Goal: Task Accomplishment & Management: Manage account settings

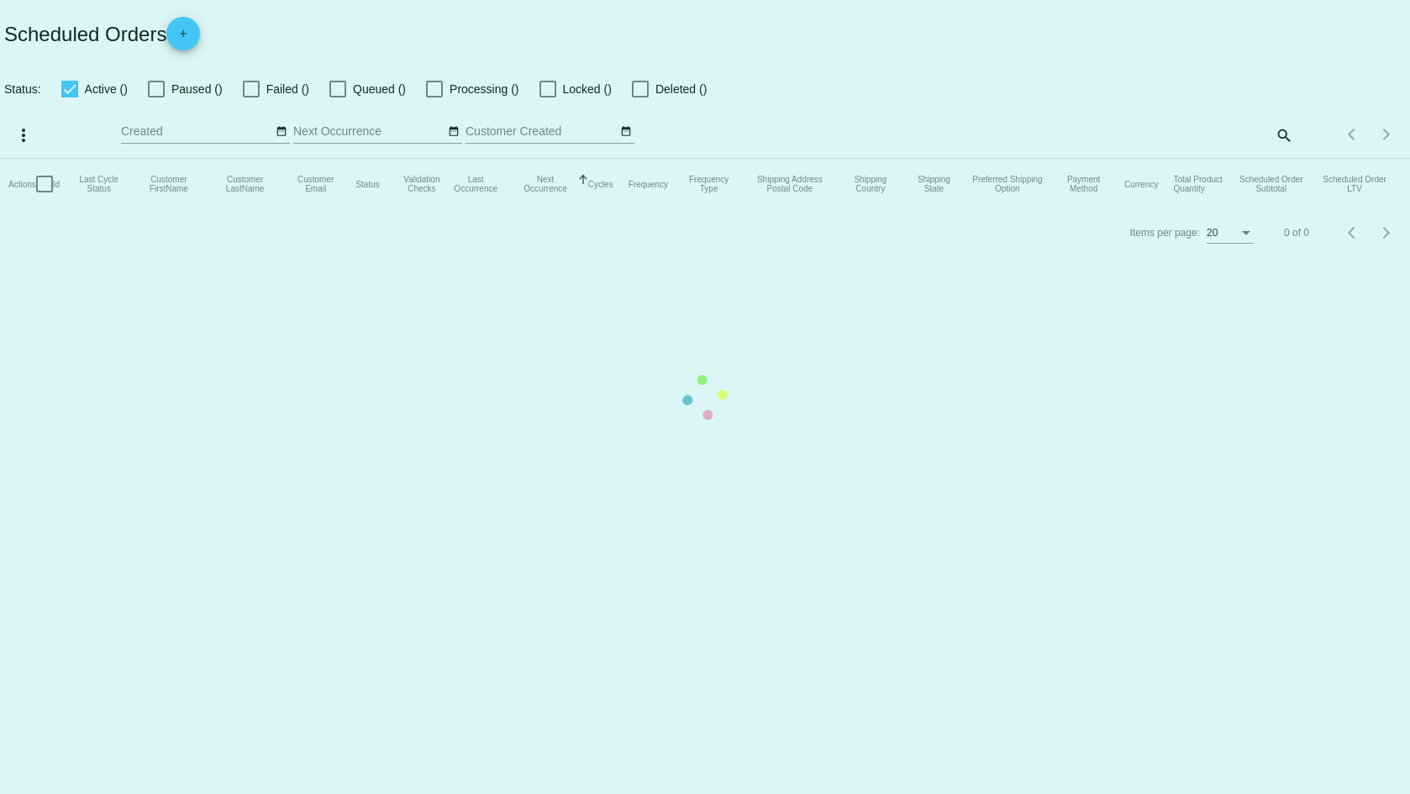
checkbox input "true"
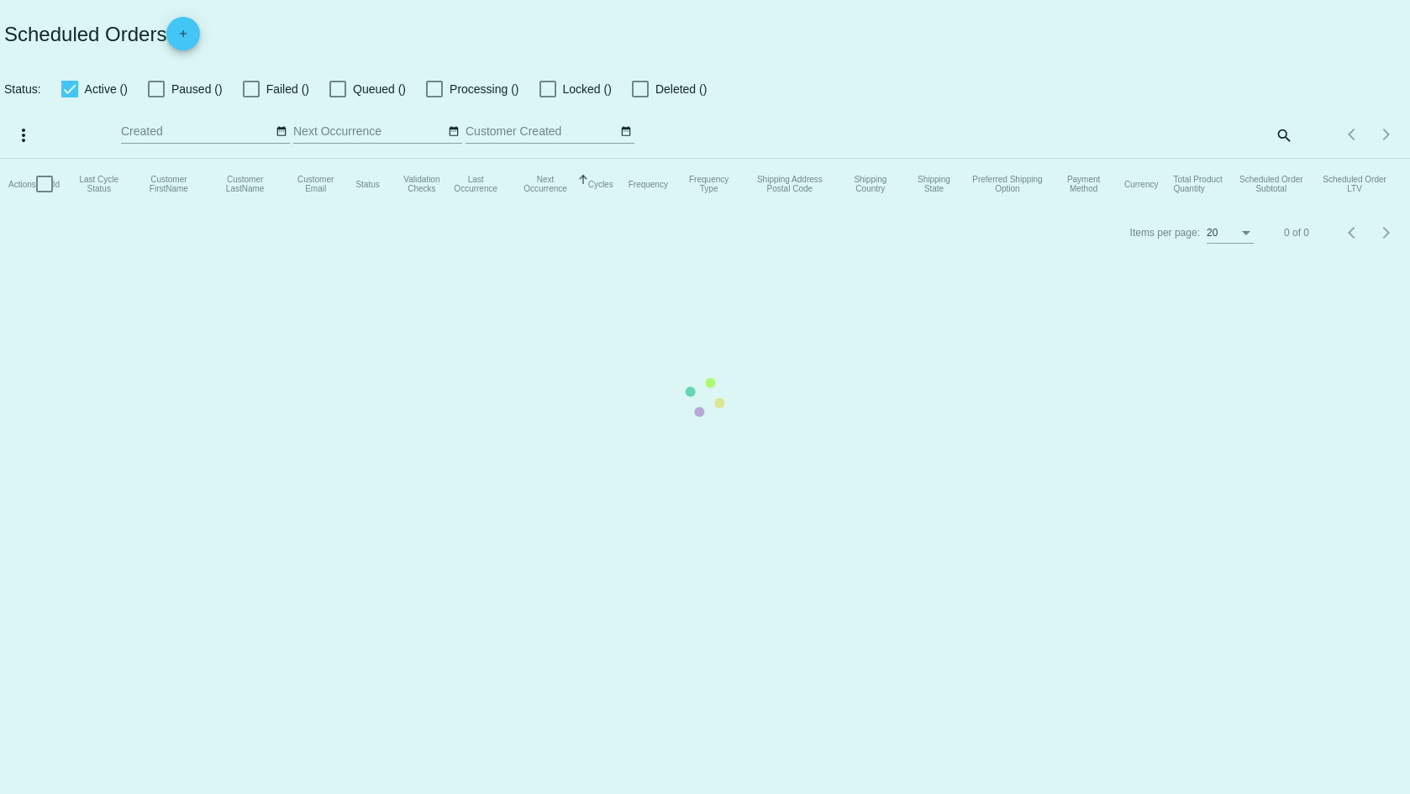
checkbox input "true"
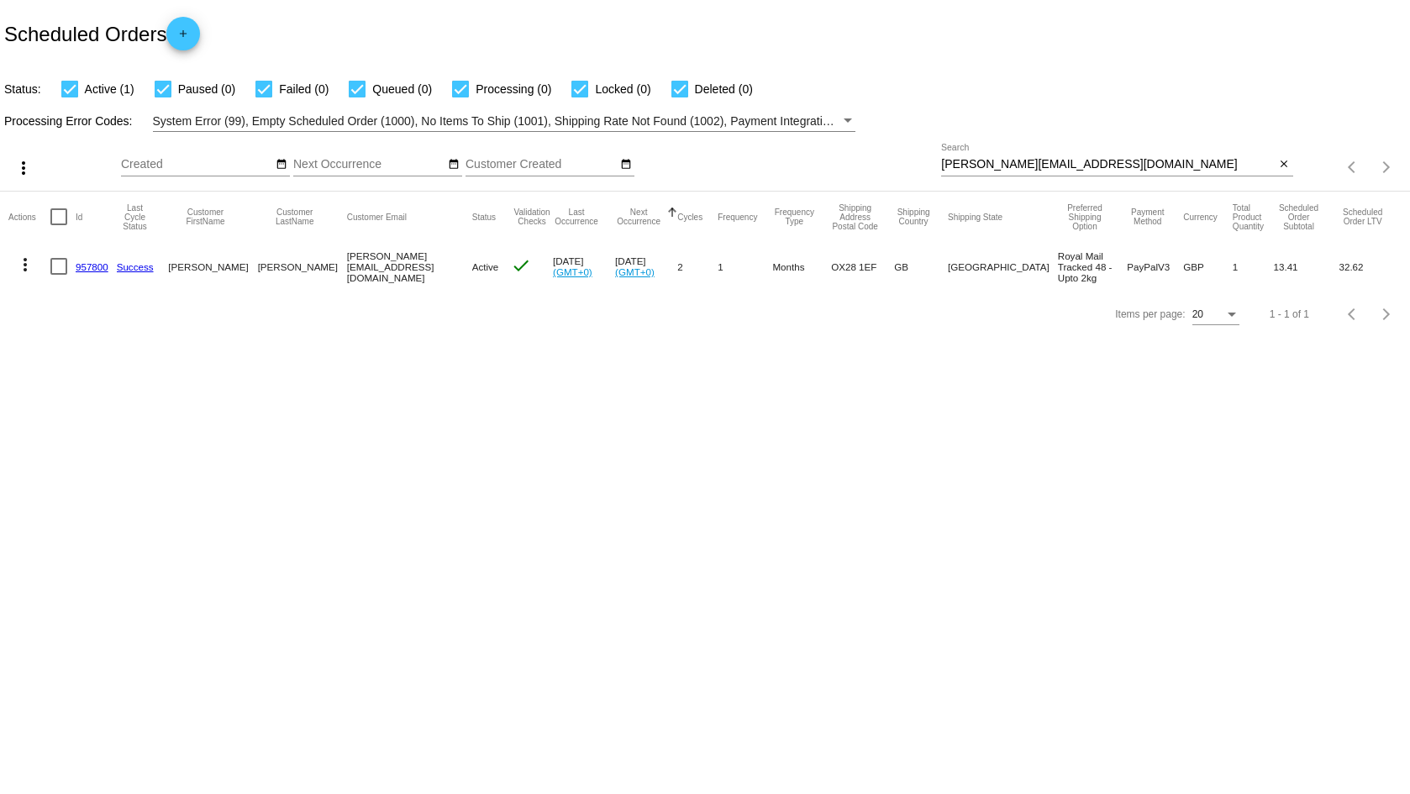
click at [1148, 166] on input "[PERSON_NAME][EMAIL_ADDRESS][DOMAIN_NAME]" at bounding box center [1108, 164] width 334 height 13
paste input "[PERSON_NAME]"
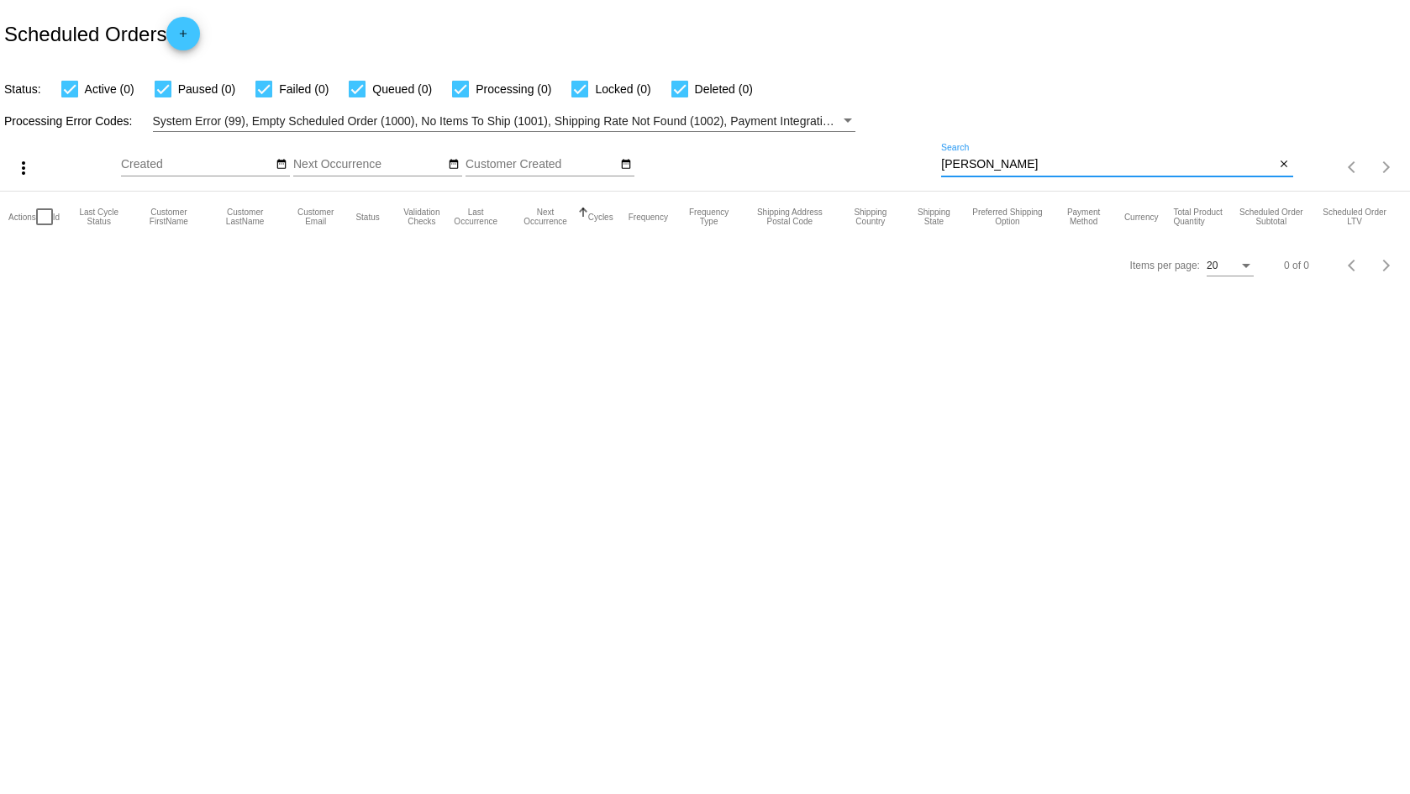
click at [1088, 169] on input "[PERSON_NAME]" at bounding box center [1108, 164] width 334 height 13
click at [1064, 146] on div "[PERSON_NAME] Search" at bounding box center [1108, 160] width 334 height 33
click at [1059, 161] on input "[PERSON_NAME]" at bounding box center [1108, 164] width 334 height 13
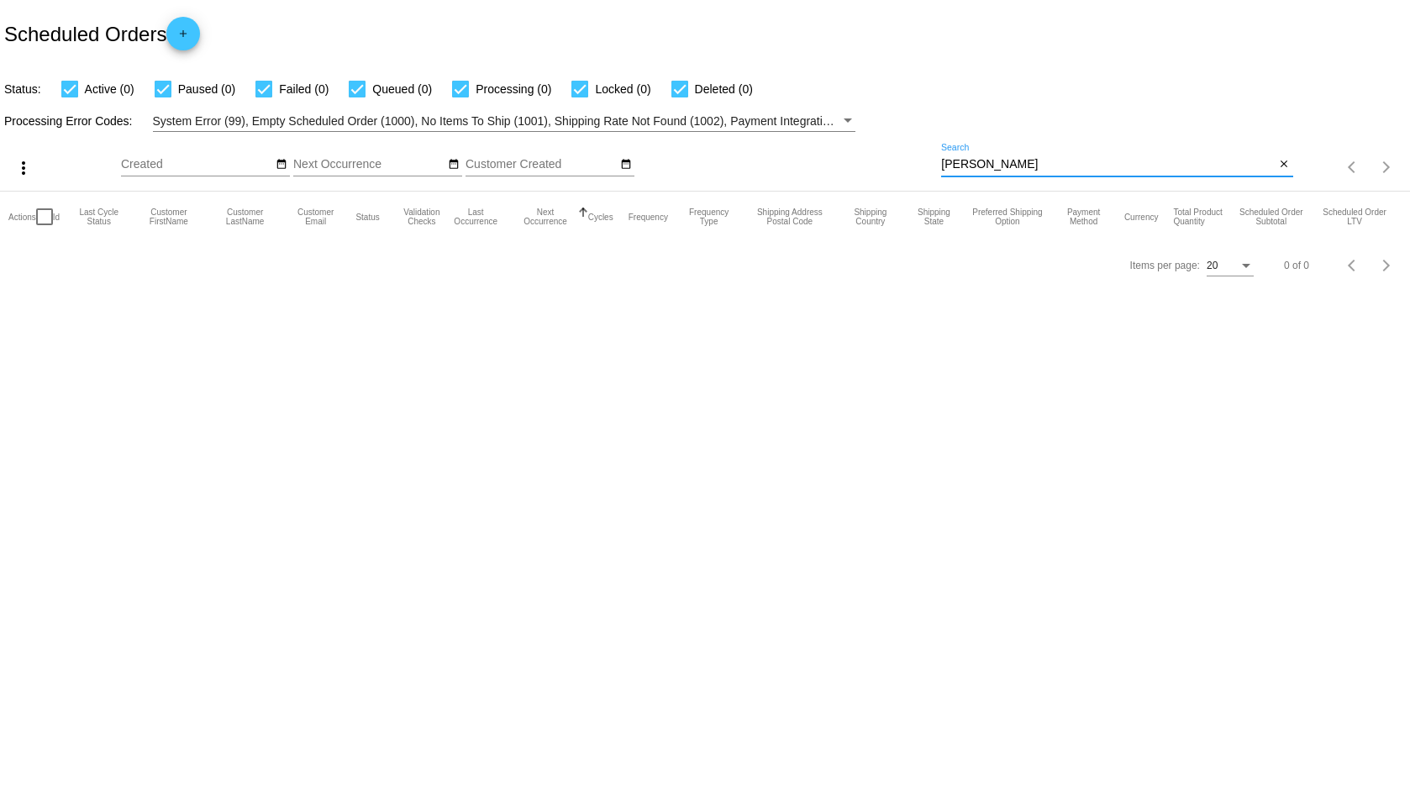
click at [1059, 161] on input "[PERSON_NAME]" at bounding box center [1108, 164] width 334 height 13
paste input "[EMAIL_ADDRESS][DOMAIN_NAME]"
type input "[EMAIL_ADDRESS][DOMAIN_NAME]"
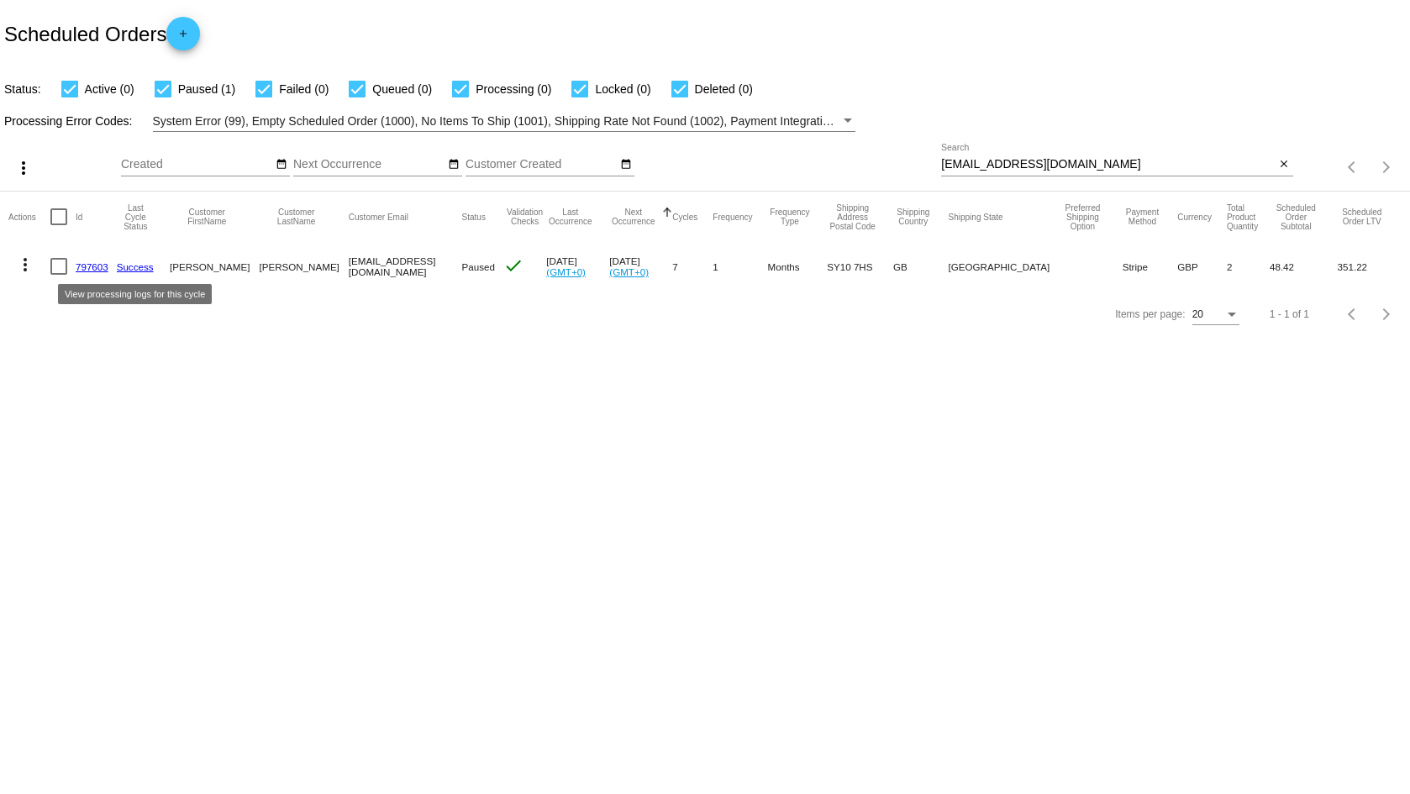
click at [145, 267] on link "Success" at bounding box center [135, 266] width 37 height 11
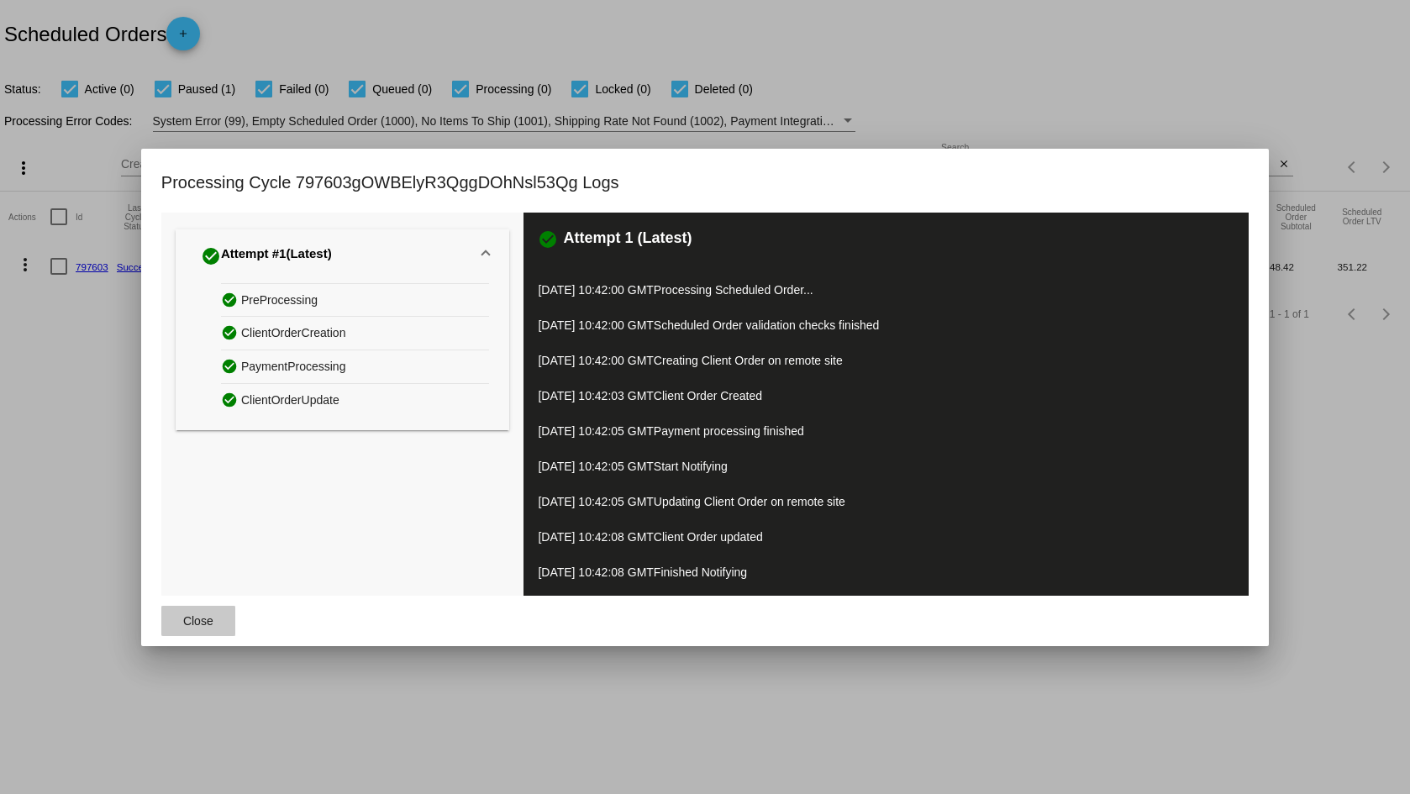
click at [199, 615] on span "Close" at bounding box center [198, 620] width 30 height 13
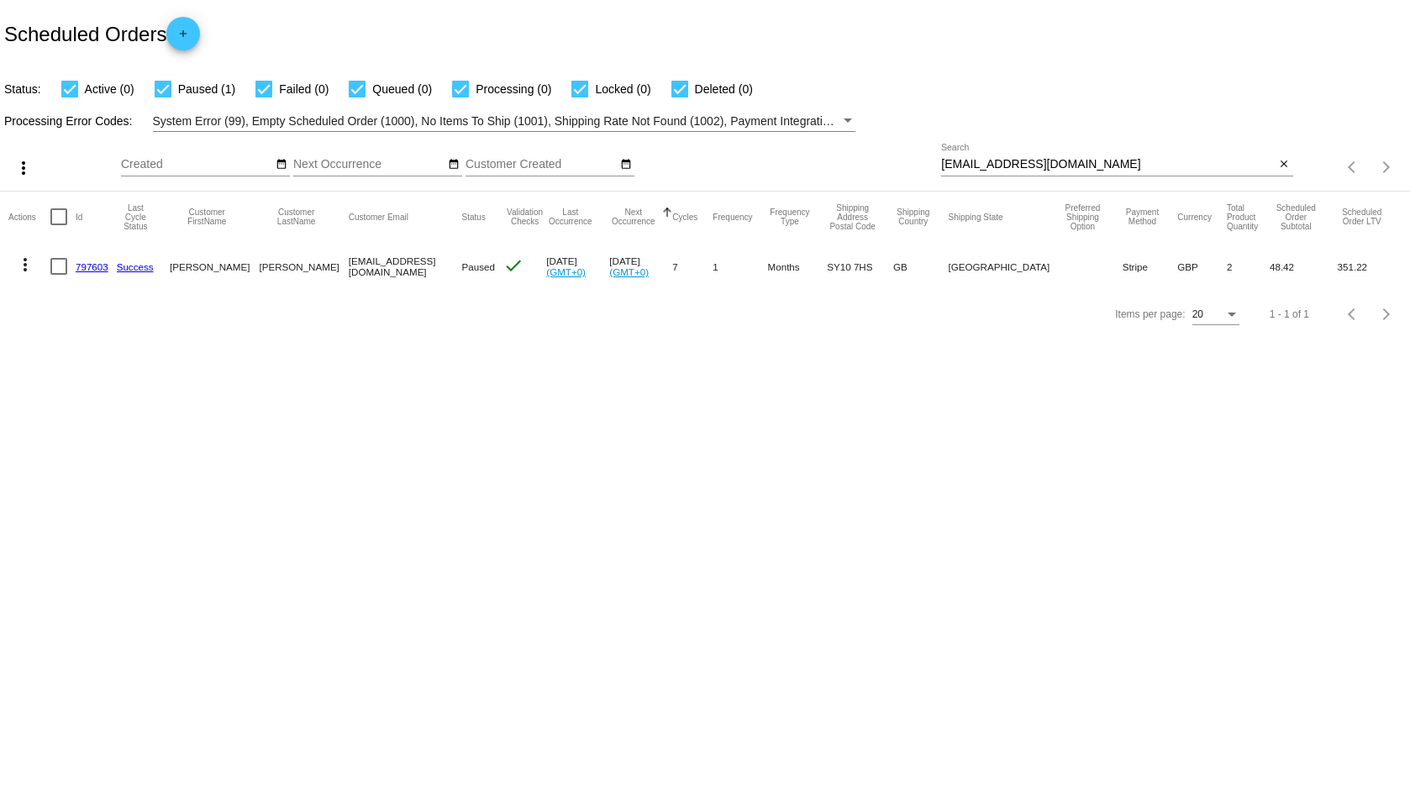
click at [87, 261] on mat-cell "797603" at bounding box center [96, 266] width 41 height 49
click at [87, 262] on link "797603" at bounding box center [92, 266] width 33 height 11
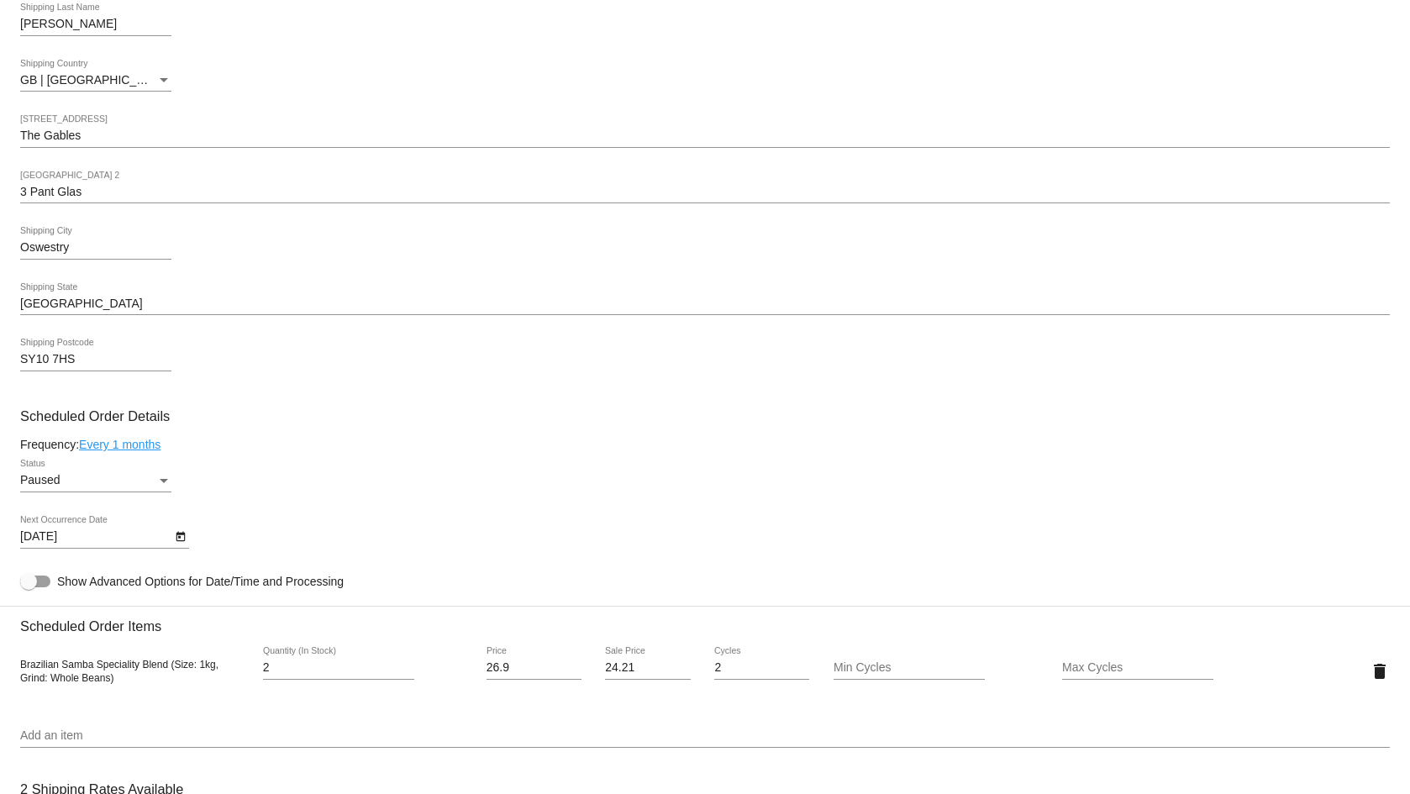
scroll to position [588, 0]
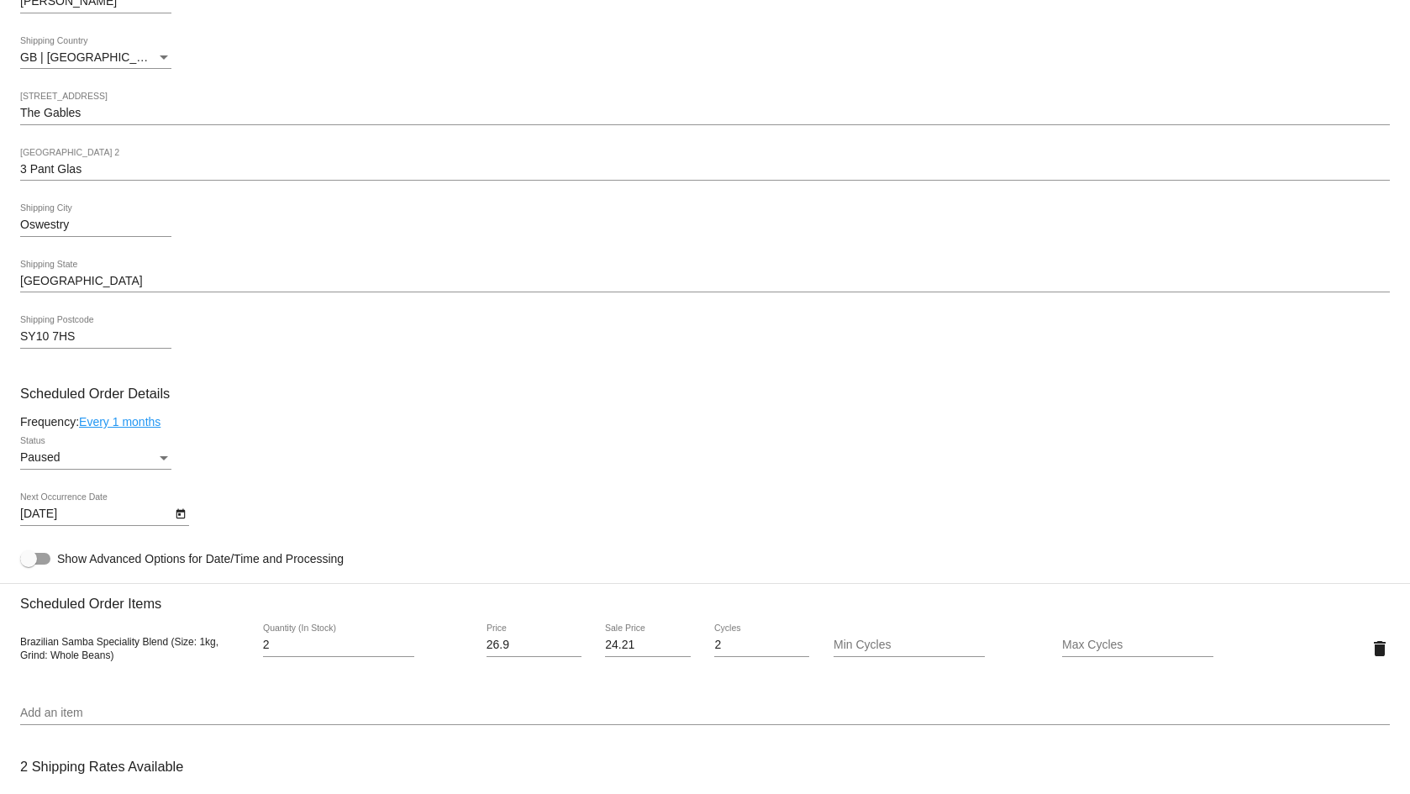
click at [124, 452] on div "Paused" at bounding box center [88, 457] width 136 height 13
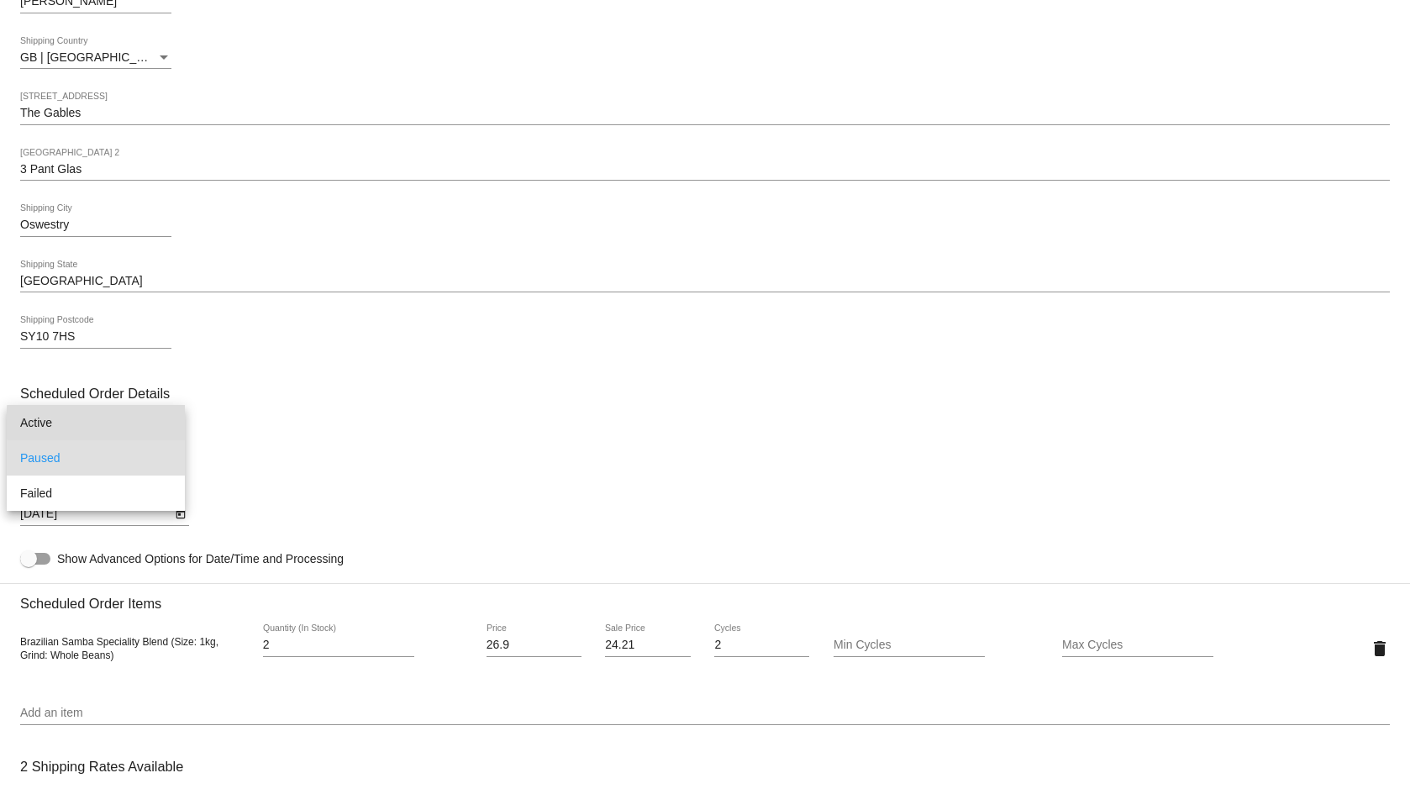
click at [155, 424] on span "Active" at bounding box center [95, 422] width 151 height 35
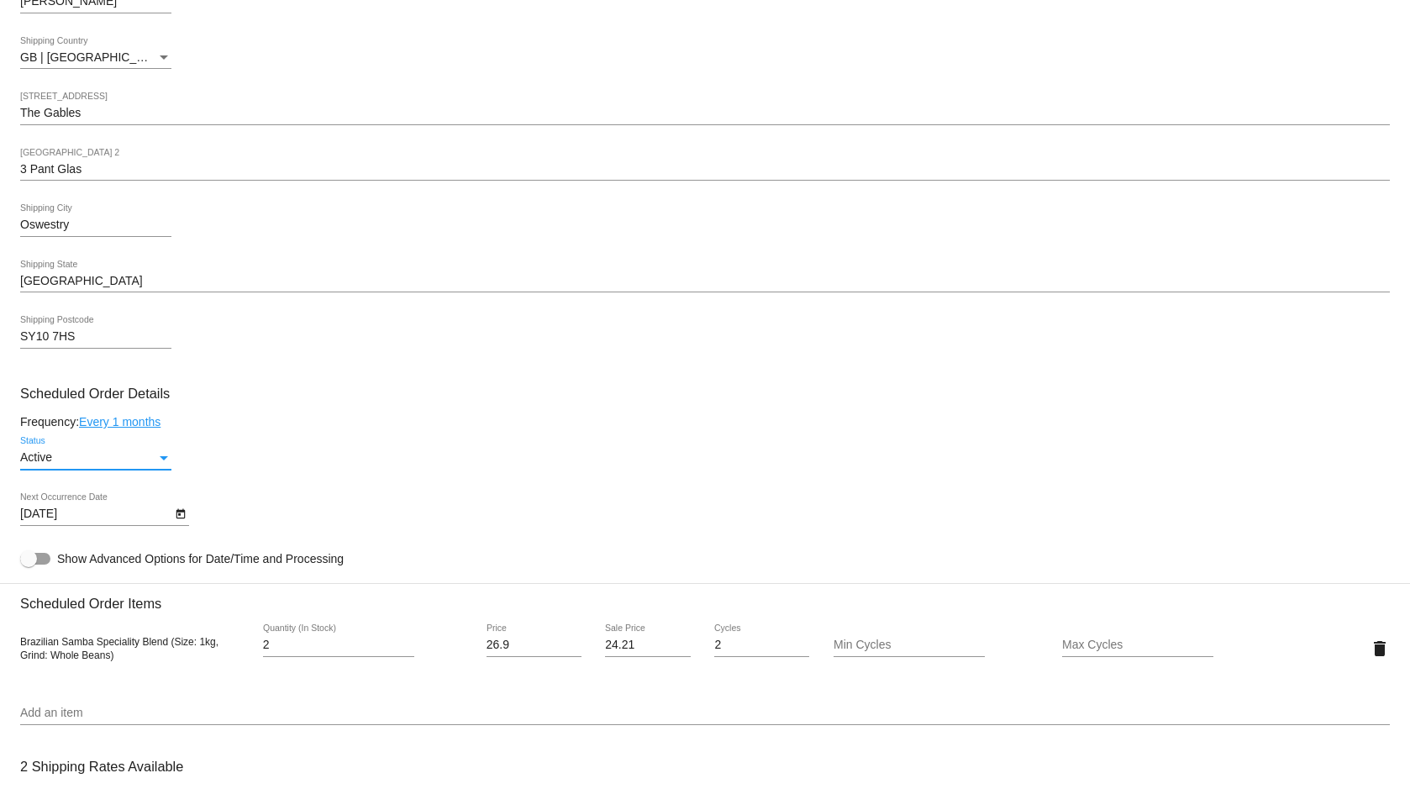
click at [182, 504] on icon "Open calendar" at bounding box center [181, 514] width 12 height 20
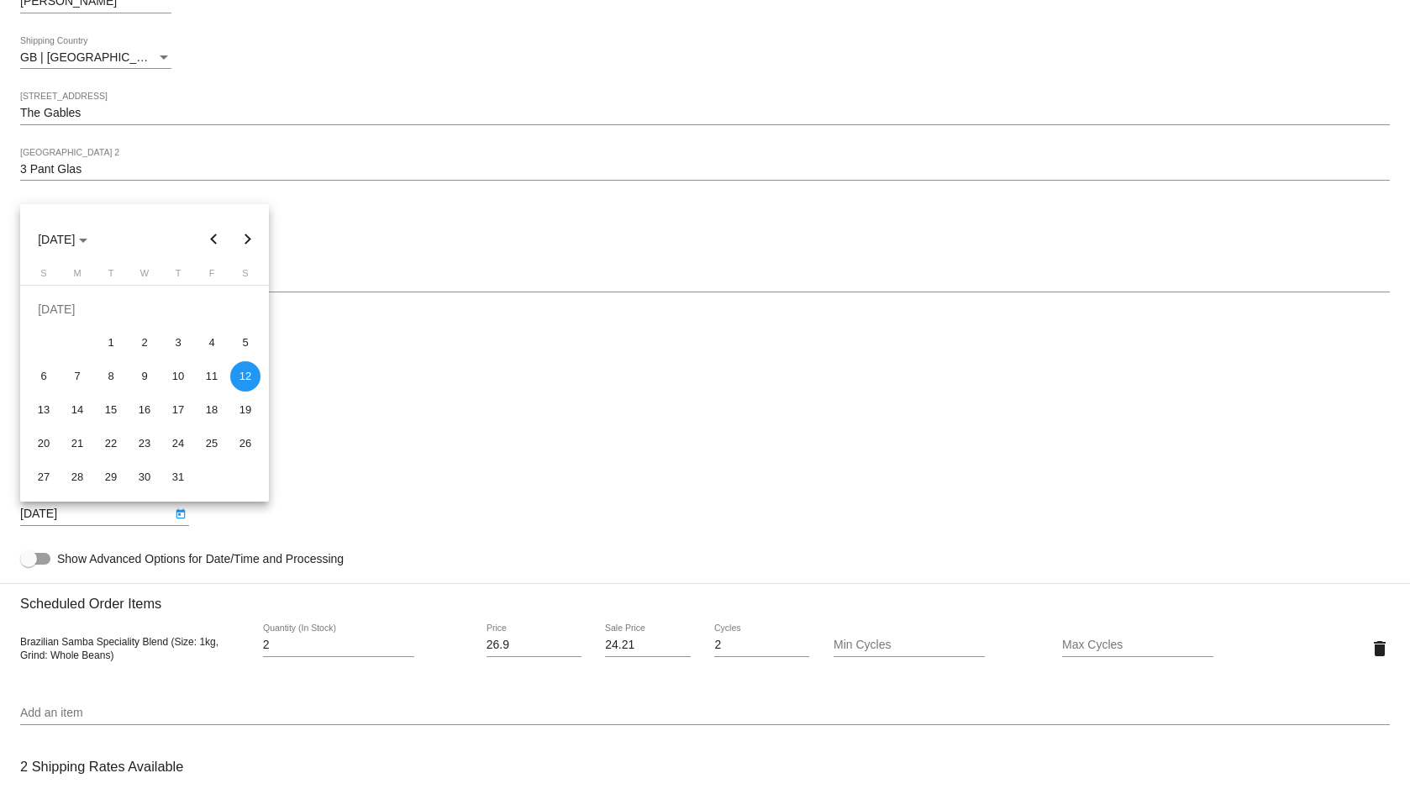
click at [241, 238] on button "Next month" at bounding box center [248, 240] width 34 height 34
click at [187, 411] on div "21" at bounding box center [178, 410] width 30 height 30
type input "[DATE]"
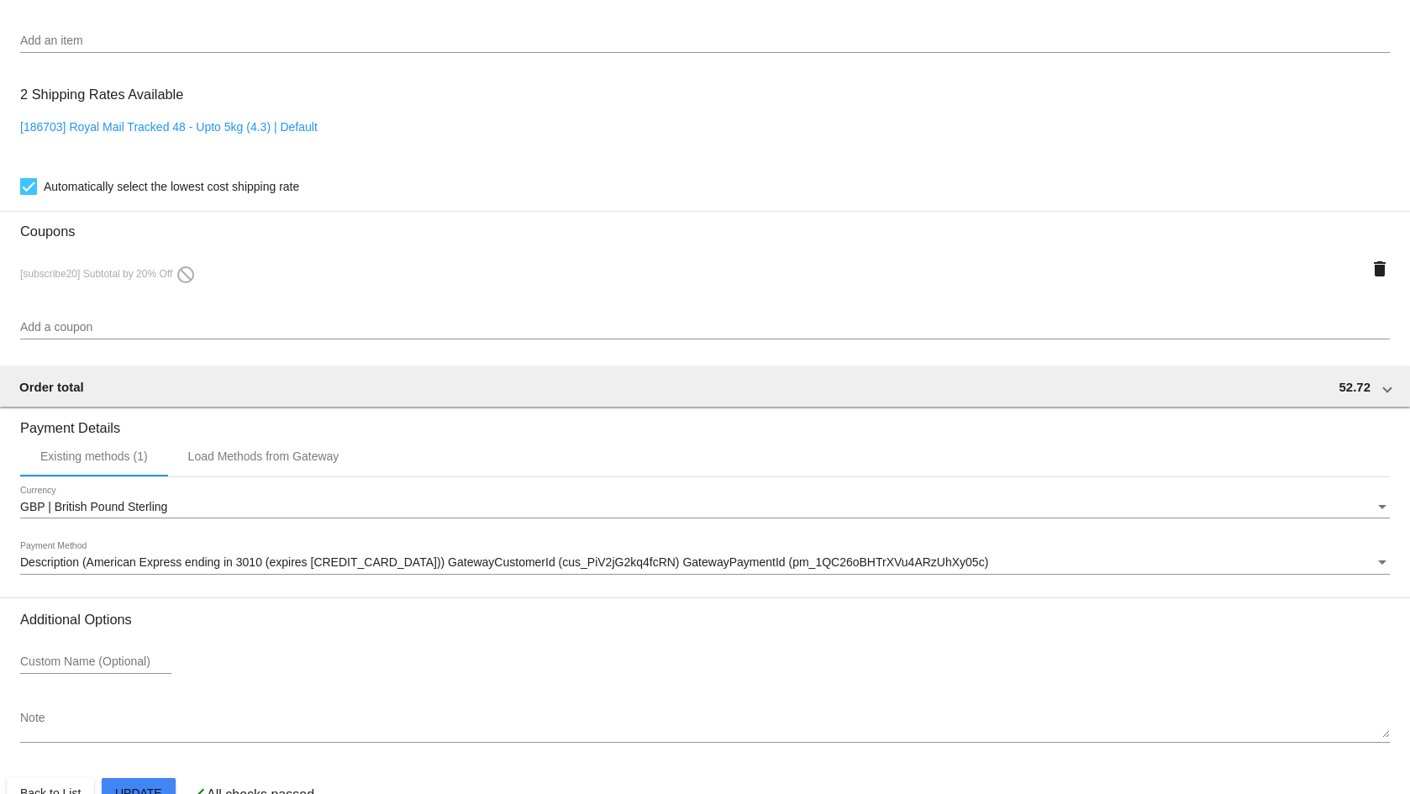
scroll to position [1302, 0]
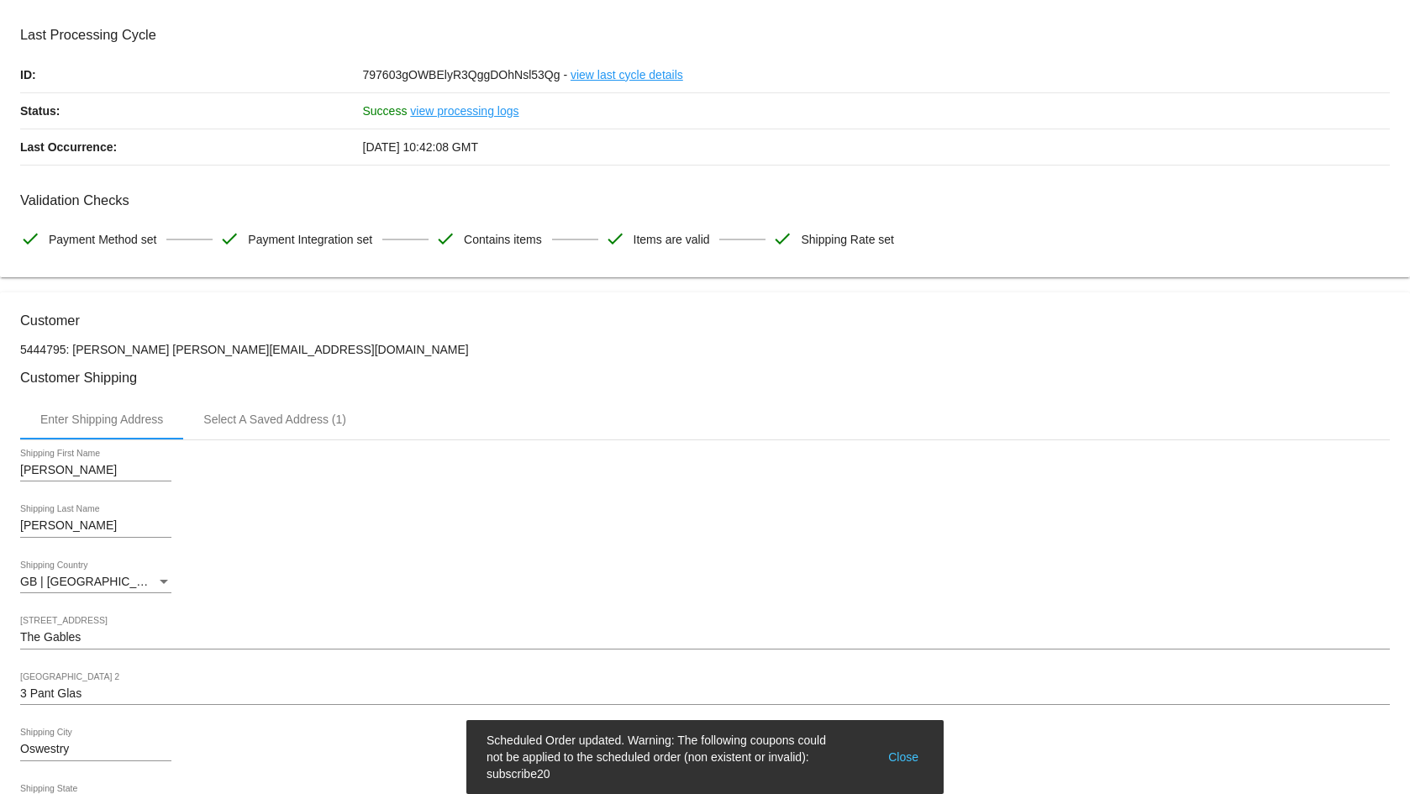
scroll to position [0, 0]
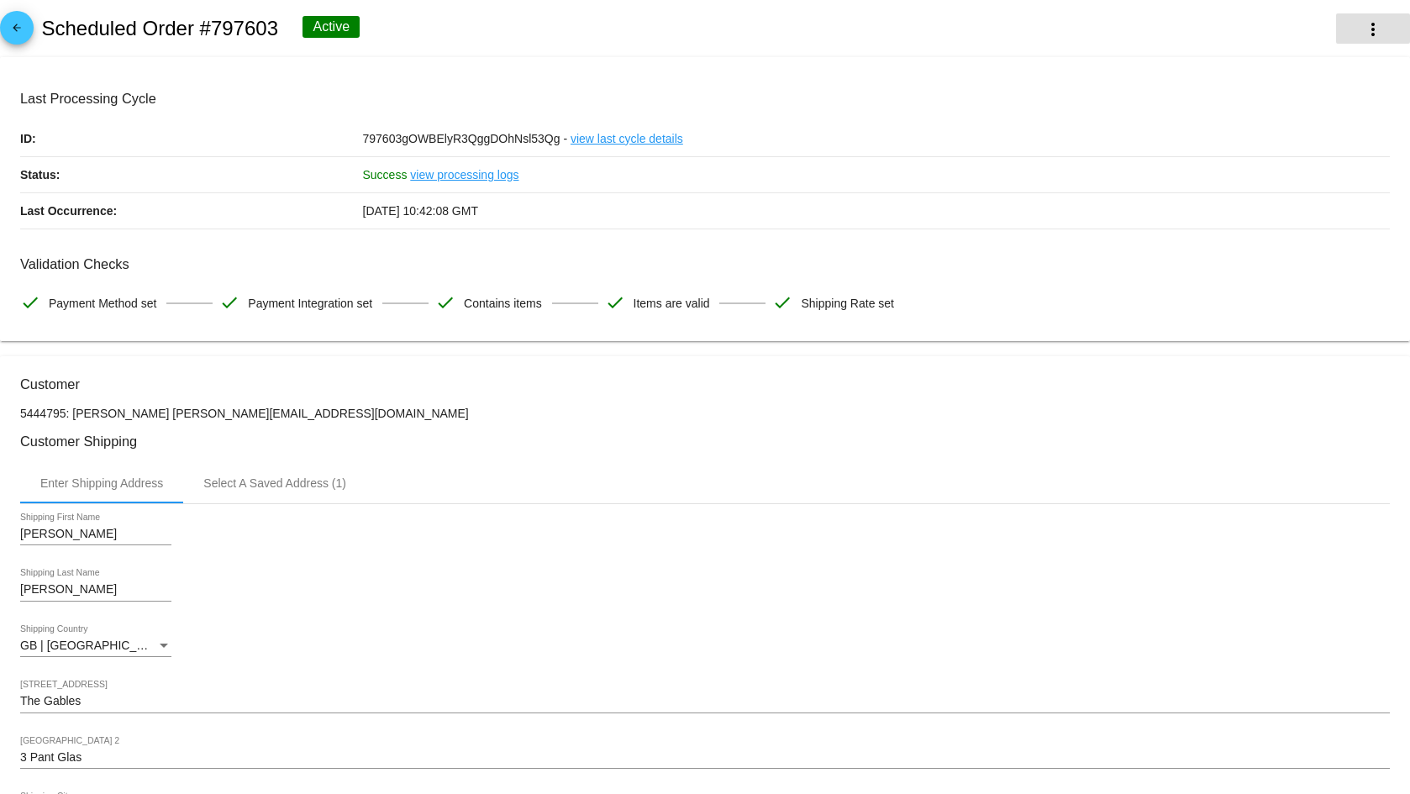
click at [1383, 18] on button "more_vert" at bounding box center [1373, 28] width 74 height 30
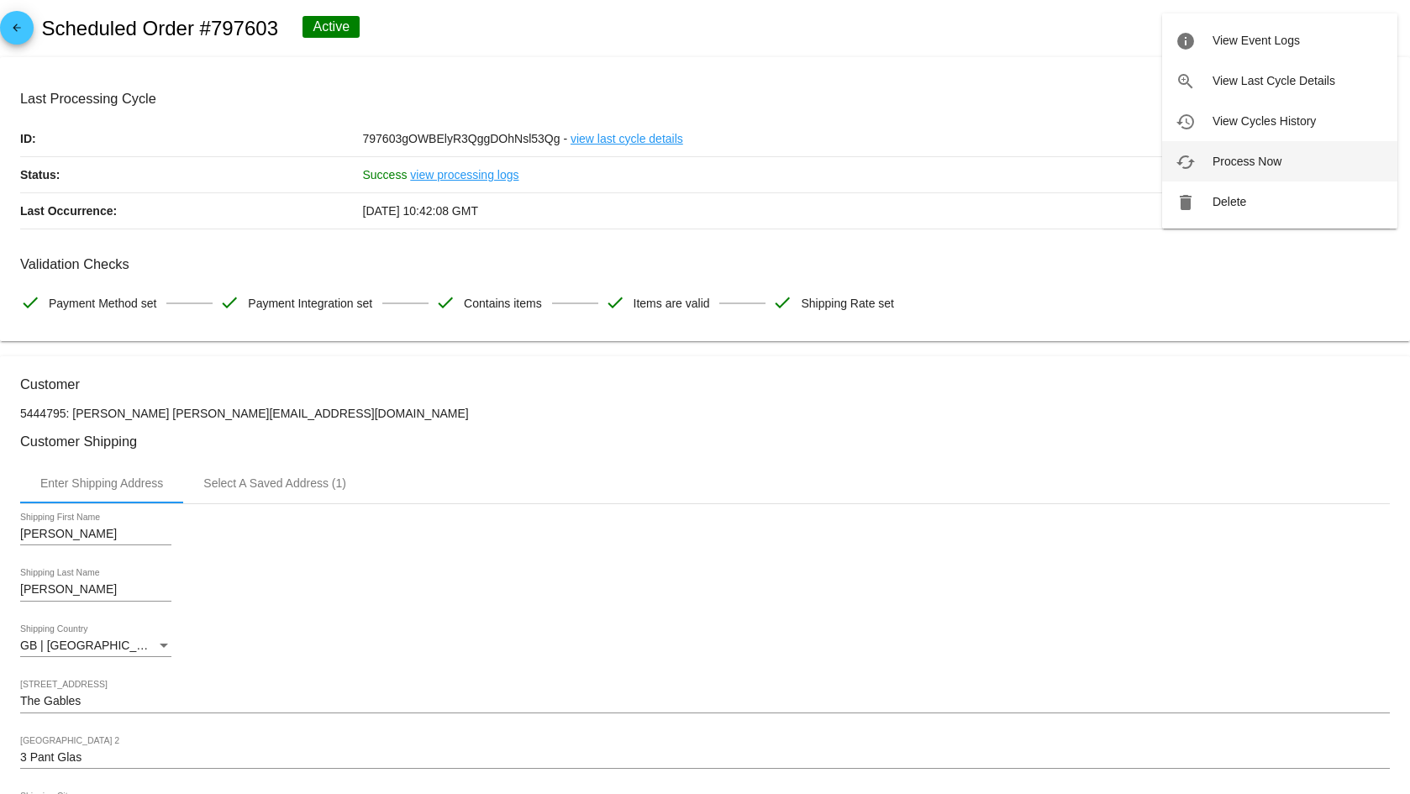
click at [1250, 161] on span "Process Now" at bounding box center [1247, 161] width 69 height 13
